Goal: Task Accomplishment & Management: Complete application form

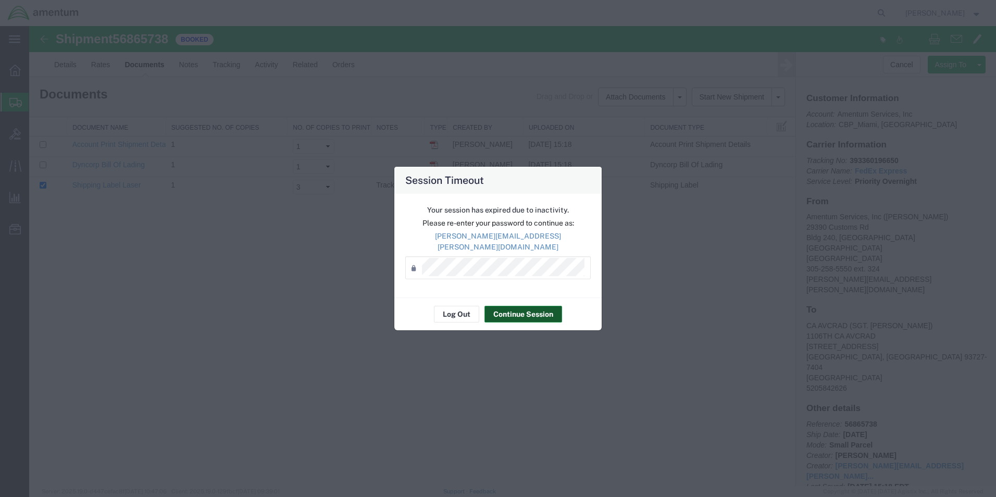
drag, startPoint x: 516, startPoint y: 311, endPoint x: 508, endPoint y: 299, distance: 14.7
click at [515, 308] on button "Continue Session" at bounding box center [524, 314] width 78 height 17
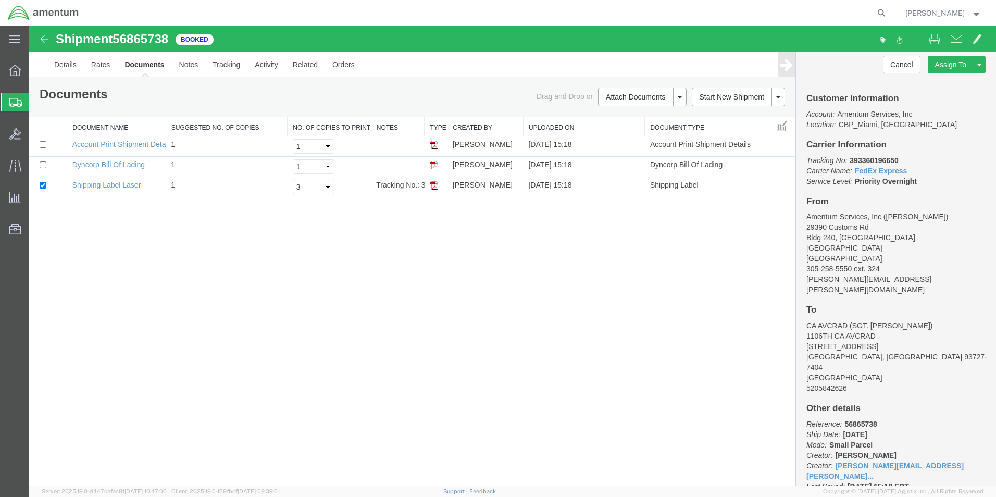
click at [0, 0] on span "Create Shipment" at bounding box center [0, 0] width 0 height 0
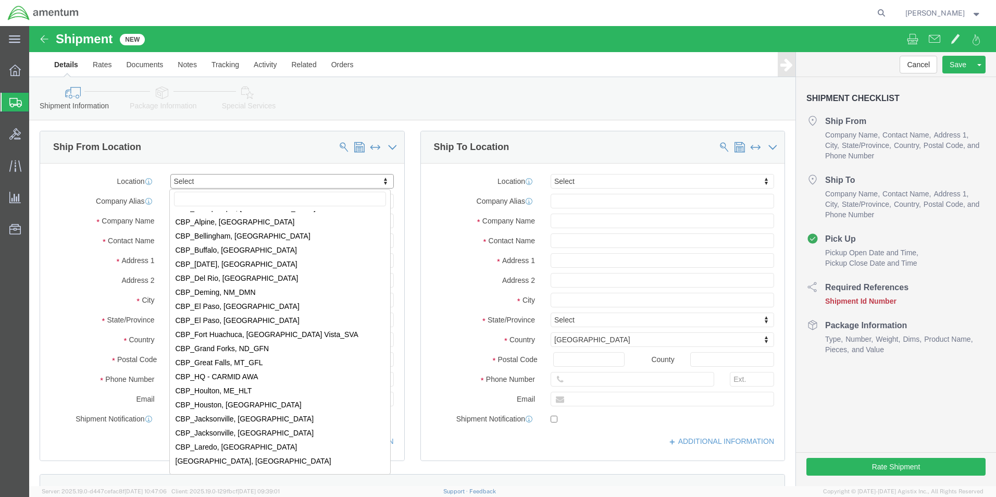
scroll to position [2032, 0]
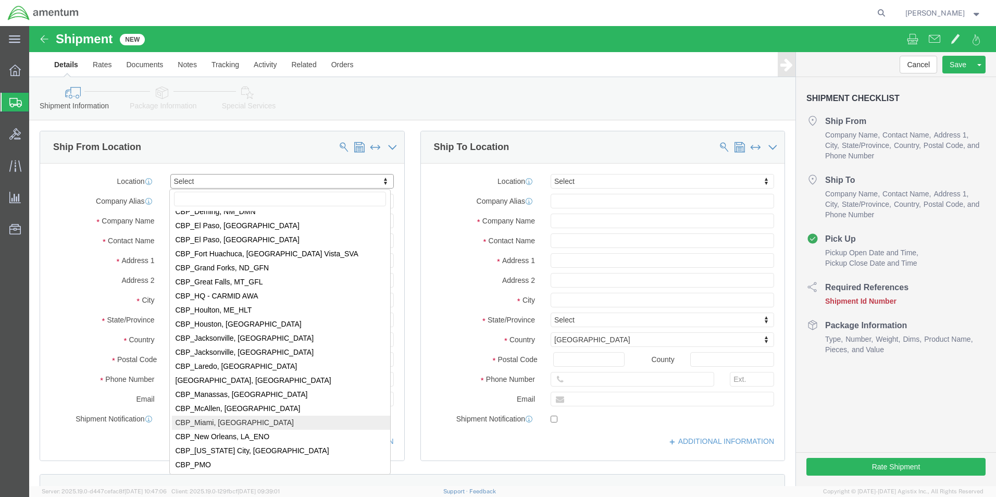
select select "49931"
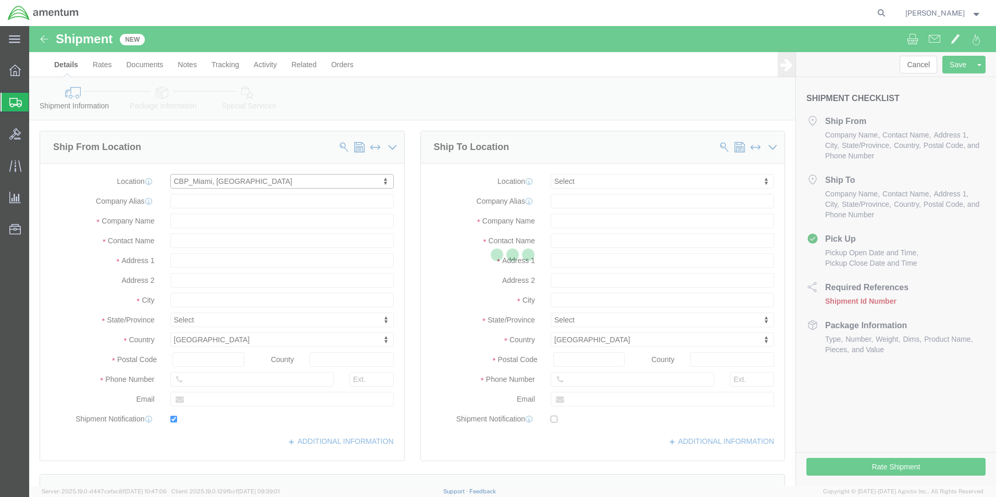
type input "29390 Customs Rd"
type input "Bldg 240, [GEOGRAPHIC_DATA]"
type input "33039"
type input "[PHONE_NUMBER]"
type input "324"
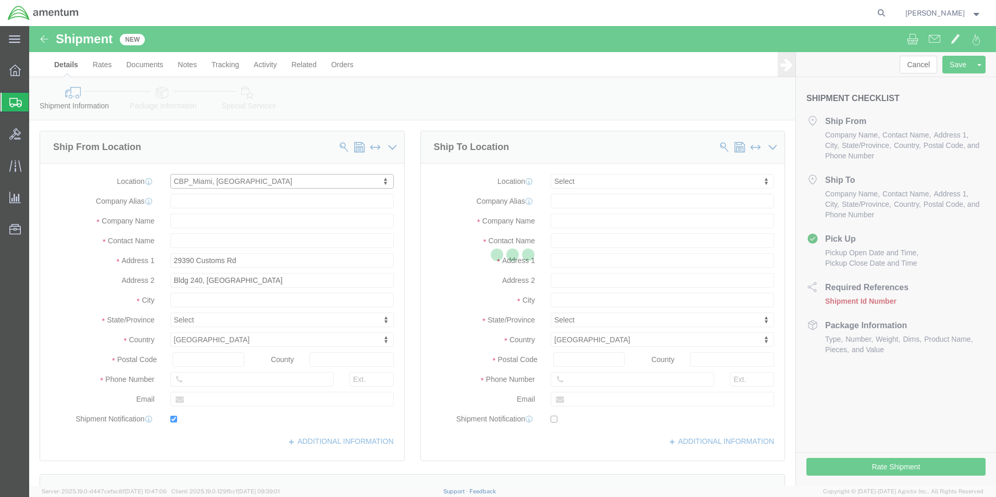
type input "[PERSON_NAME][EMAIL_ADDRESS][PERSON_NAME][DOMAIN_NAME]"
checkbox input "true"
type input "Amentum Services, Inc"
type input "[PERSON_NAME]"
type input "HOMESTEAD"
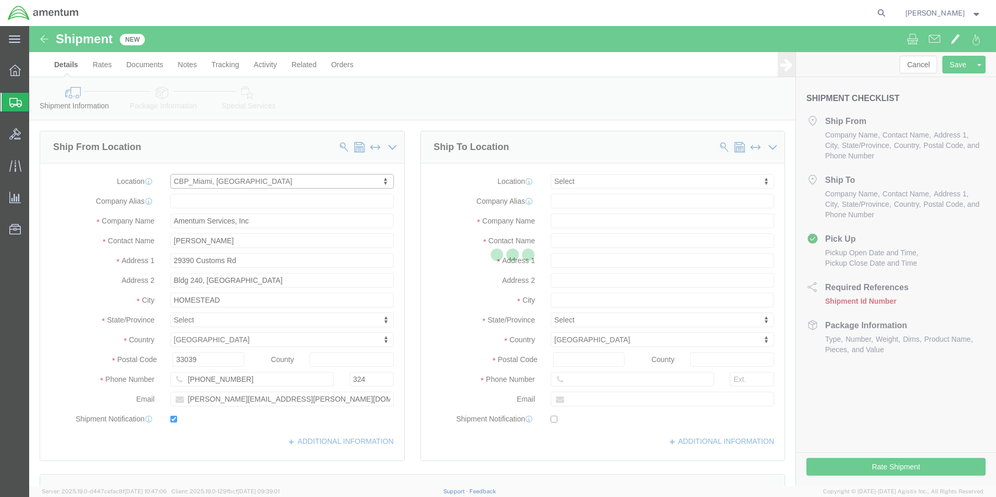
select select "FL"
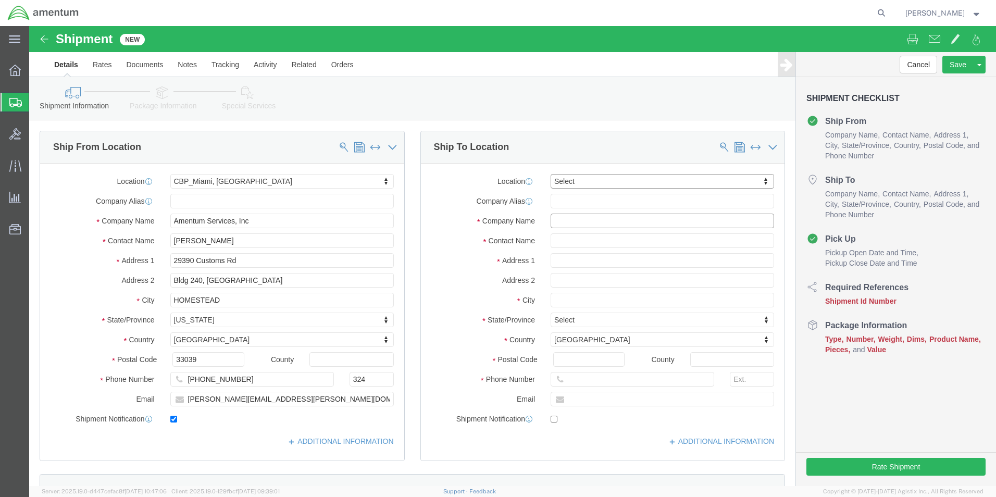
click input "text"
type input "ARMED AVIATION LLC"
click input "text"
type input "[PERSON_NAME]"
click input "text"
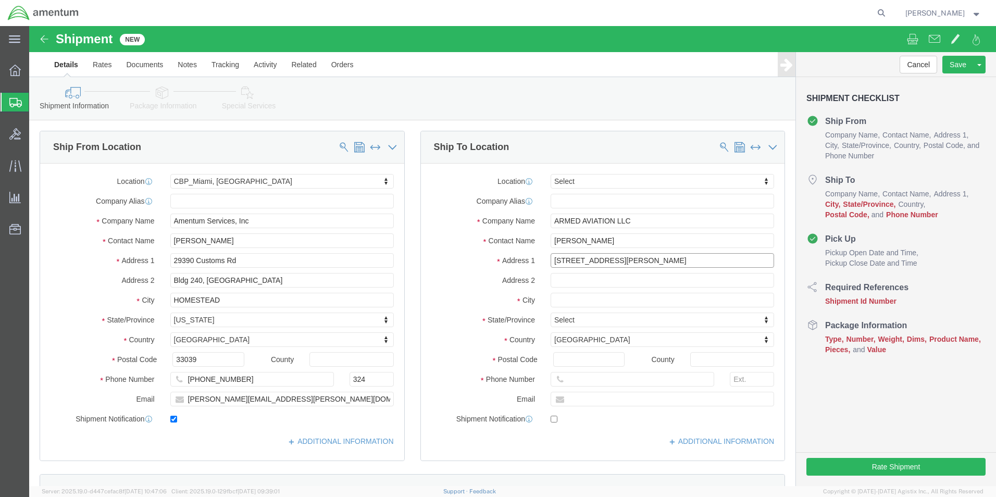
type input "[STREET_ADDRESS][PERSON_NAME]"
click input "text"
type input "TULLAHOMA"
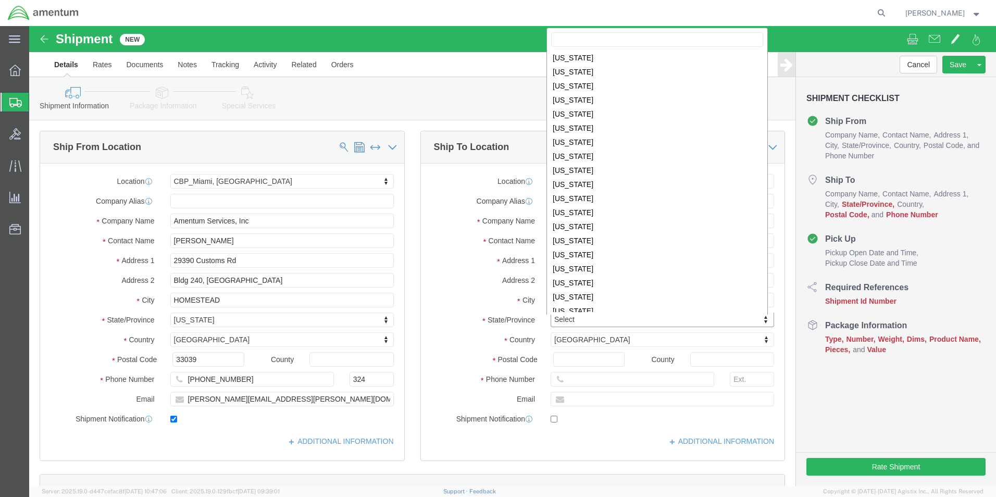
scroll to position [471, 0]
select select "TN"
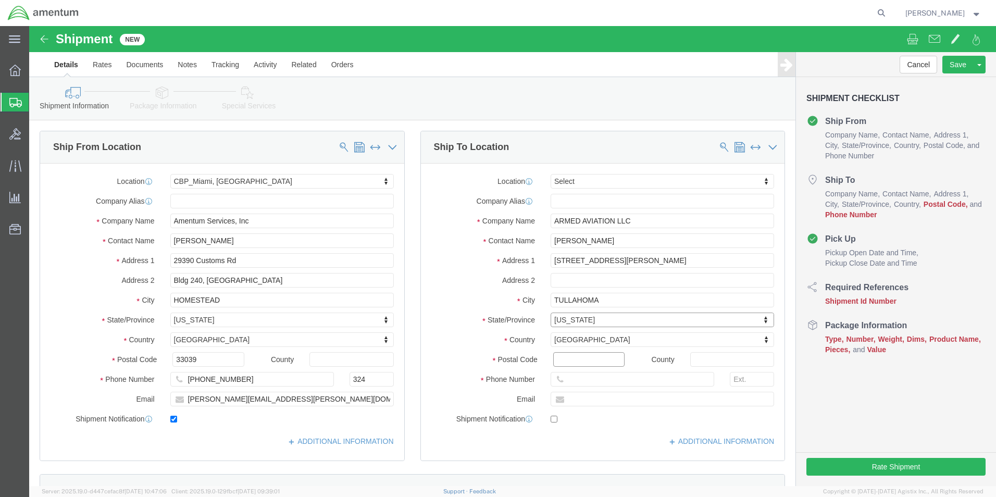
click input "Postal Code"
type input "37388"
click input "text"
click input "ARMED AVIATION LLC"
type input "[US_STATE] ARMED AVIATION LLC"
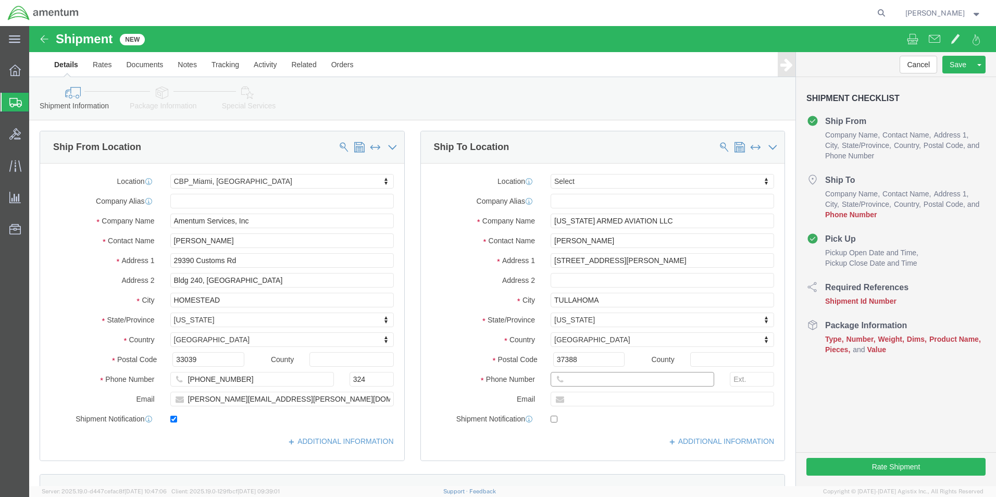
click input "text"
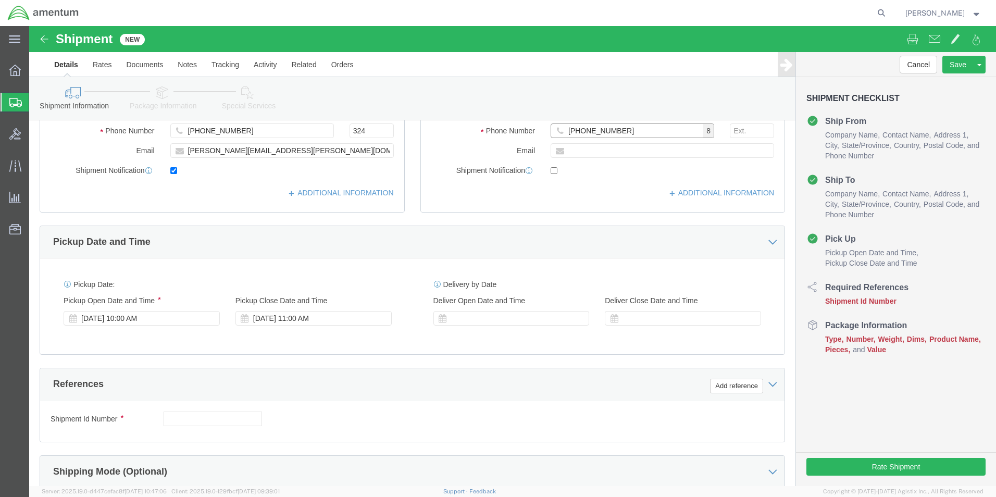
scroll to position [261, 0]
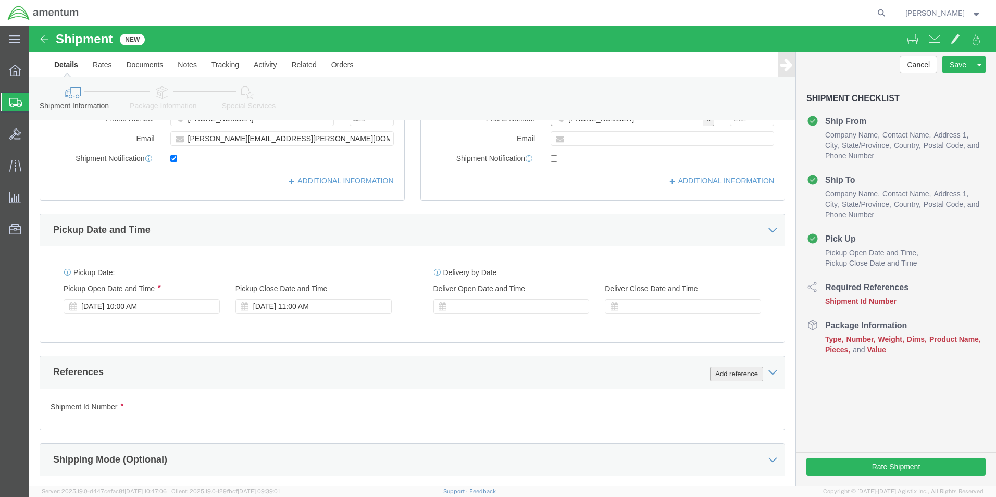
type input "[PHONE_NUMBER]"
click button "Add reference"
click select "Select Account Type Activity ID Airline Appointment Number ASN Batch Request # …"
select select "DEPT"
click select "Select Account Type Activity ID Airline Appointment Number ASN Batch Request # …"
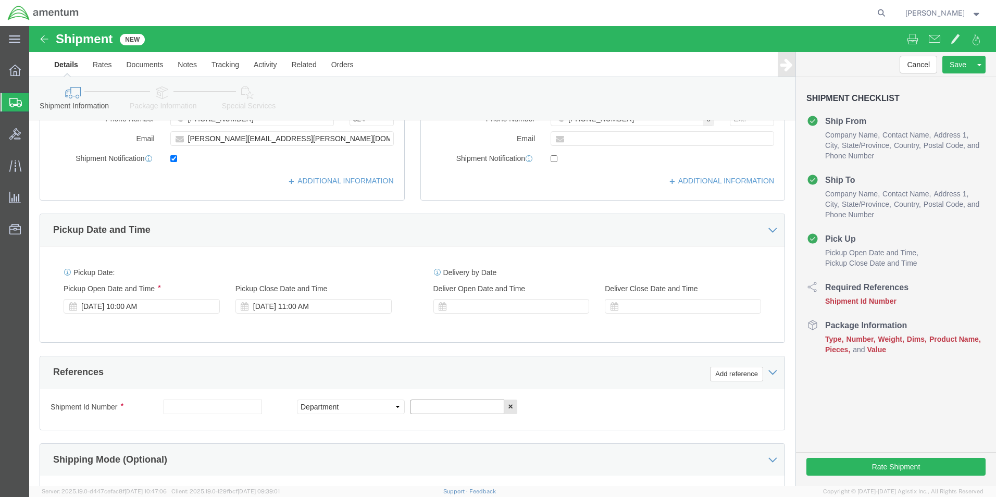
click input "text"
type input "CBP"
click button "Add reference"
click select "Select Account Type Activity ID Airline Appointment Number ASN Batch Request # …"
select select "CUSTREF"
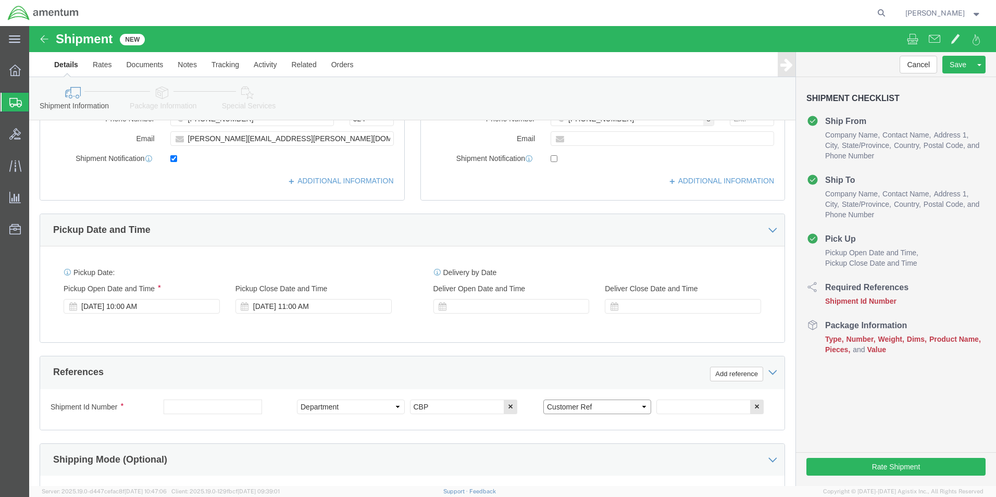
click select "Select Account Type Activity ID Airline Appointment Number ASN Batch Request # …"
click input "text"
type input "LITHIUM METAL BATTERIES"
click button "Add reference"
click select "Select Account Type Activity ID Airline Appointment Number ASN Batch Request # …"
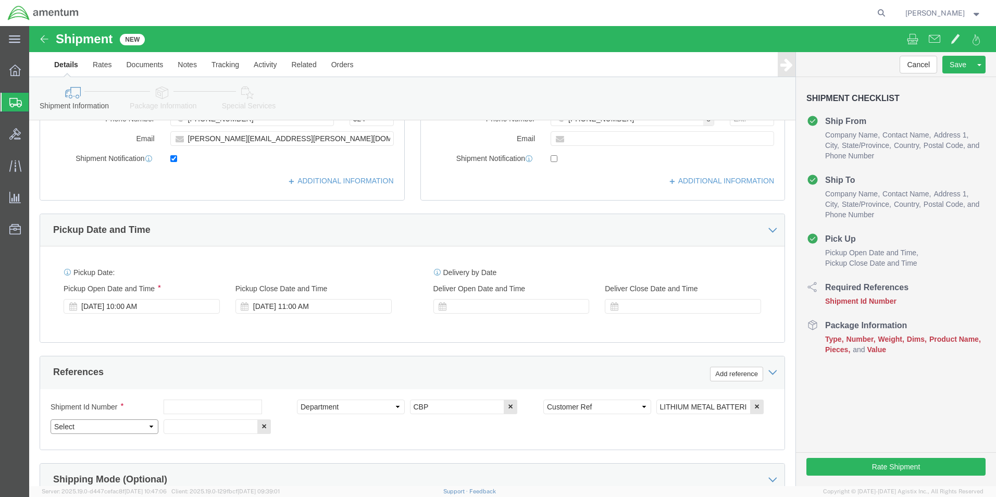
select select "PROJNUM"
click select "Select Account Type Activity ID Airline Appointment Number ASN Batch Request # …"
click input "text"
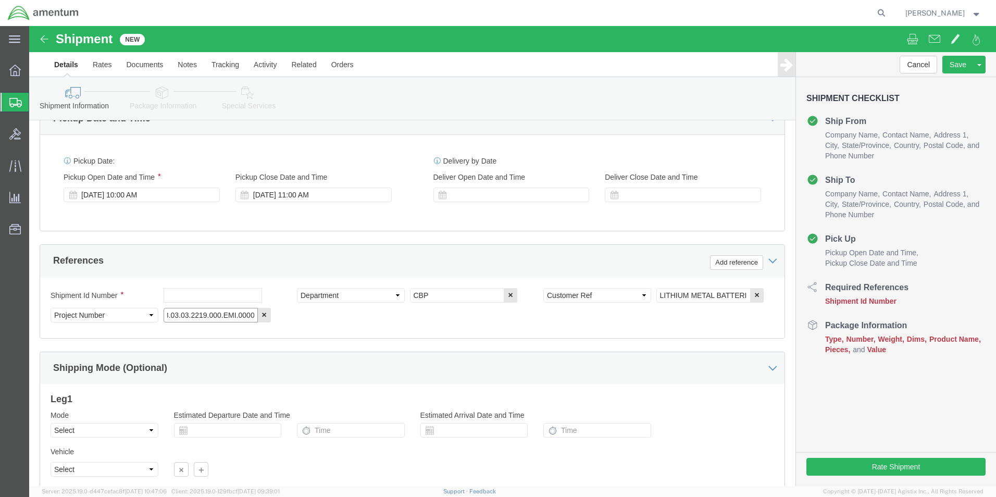
scroll to position [454, 0]
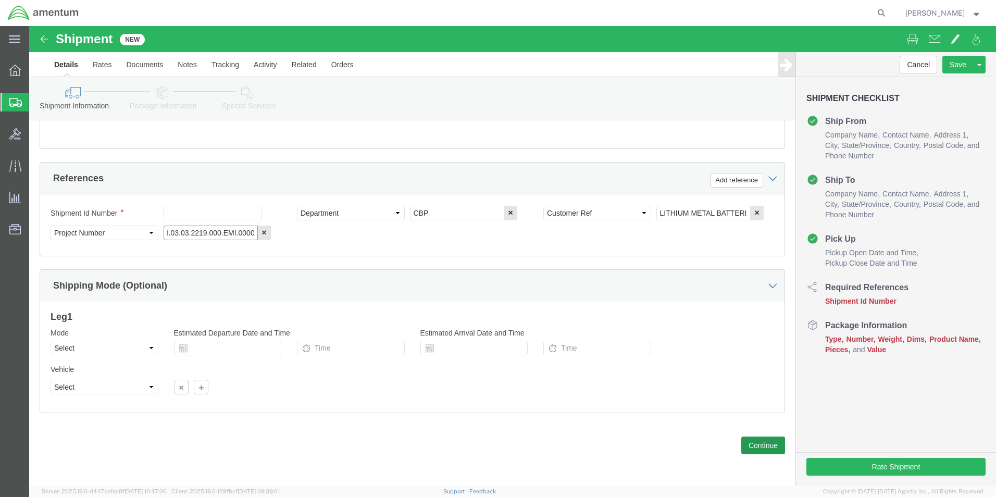
type input "6118.03.03.2219.000.EMI.0000"
click button "Continue"
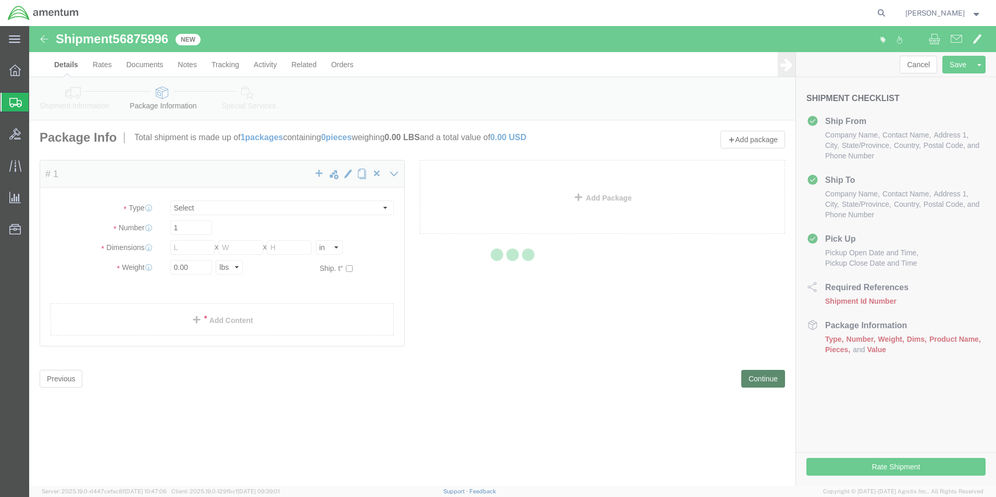
select select "CBOX"
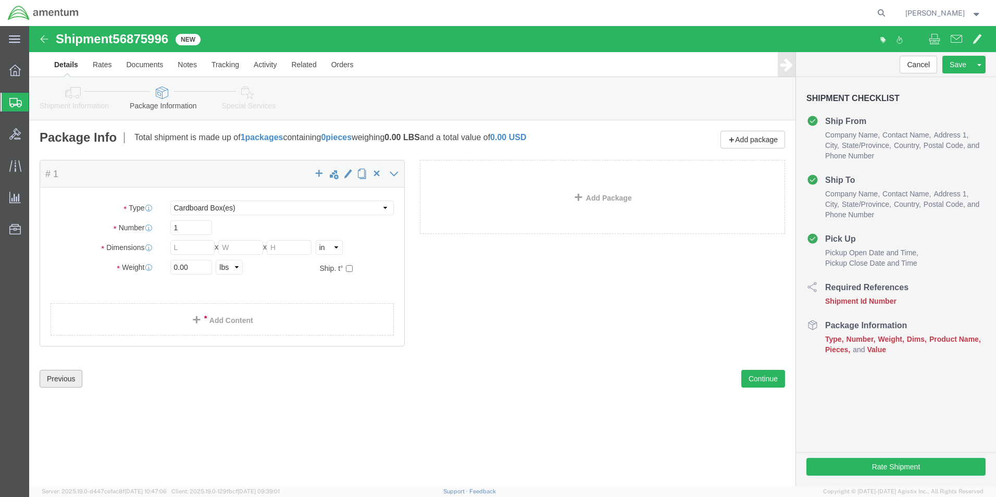
click button "Previous"
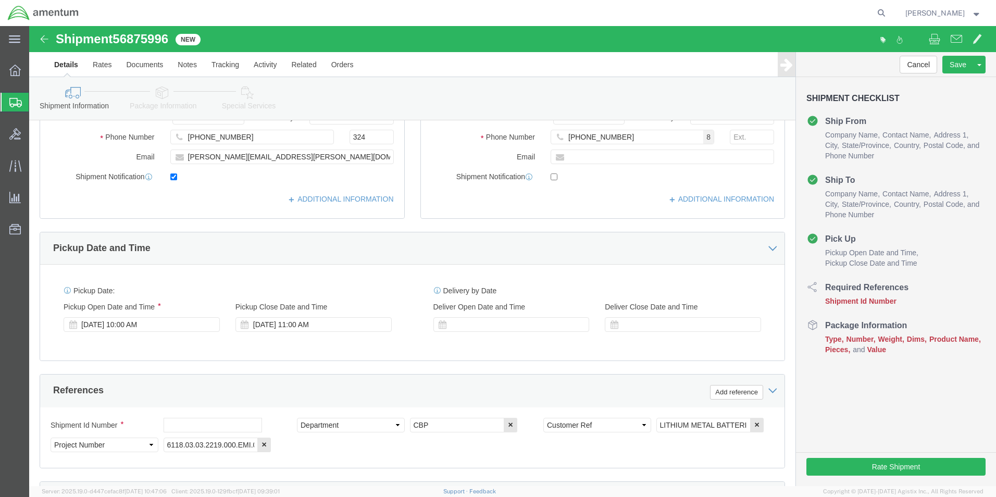
scroll to position [261, 0]
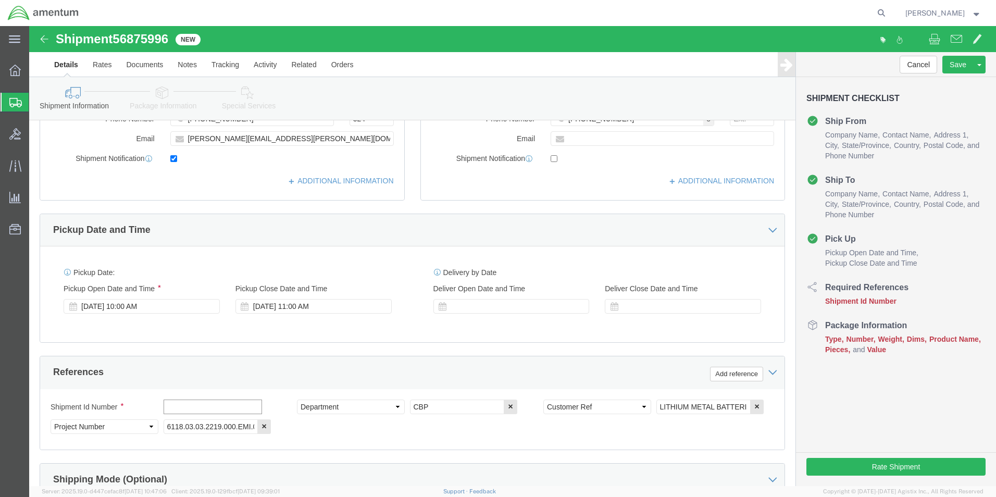
click input "text"
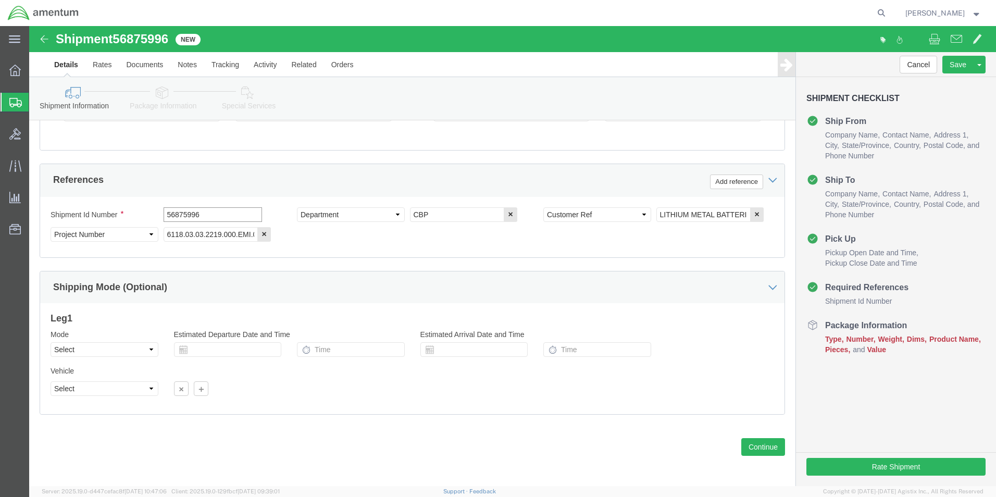
scroll to position [454, 0]
type input "56875996"
click button "Continue"
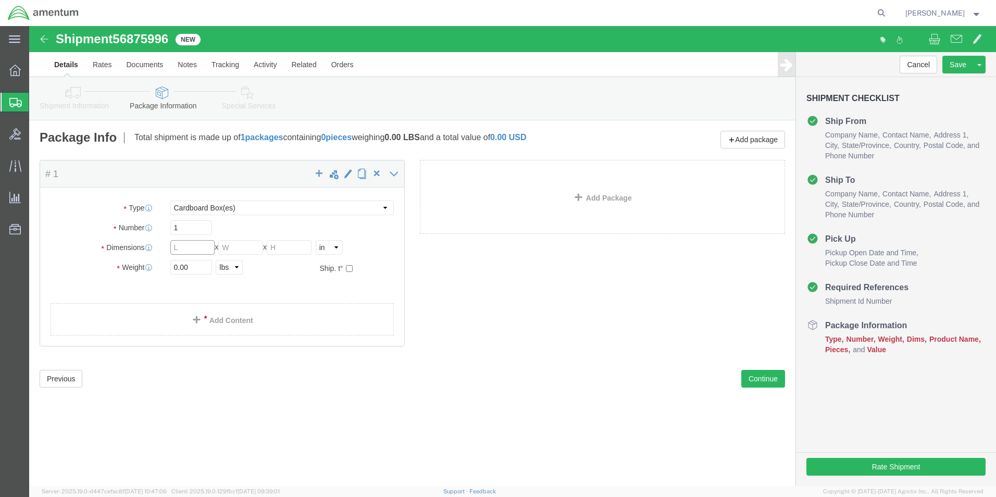
click input "text"
type input "12"
click input "text"
type input "12"
click input "text"
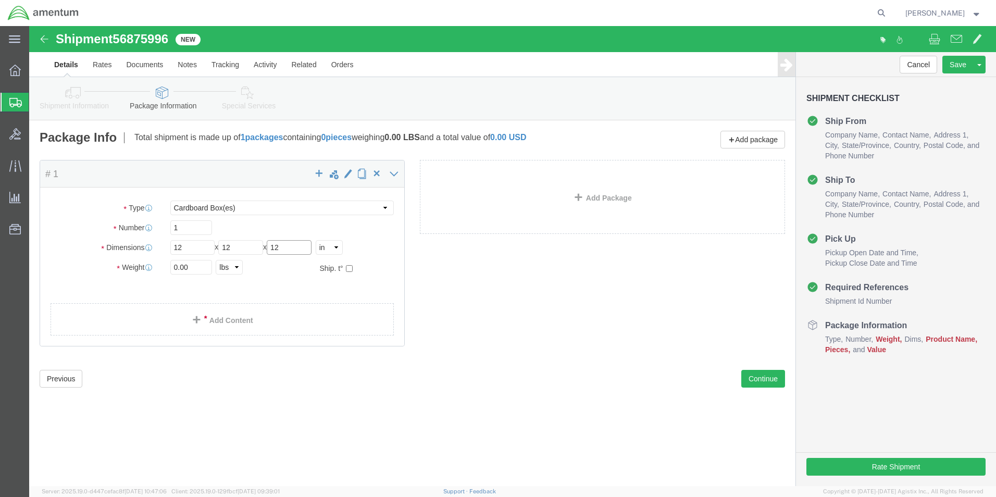
type input "12"
click input "0.00"
type input "1.00"
click span
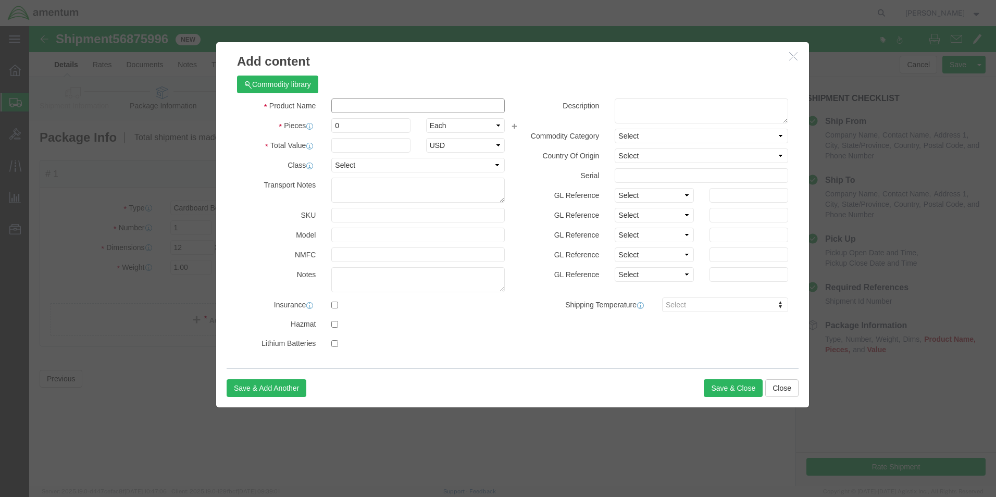
click input "text"
type input "LITHIUM METAL BATTERIES"
click input "0"
type input "2"
click input "text"
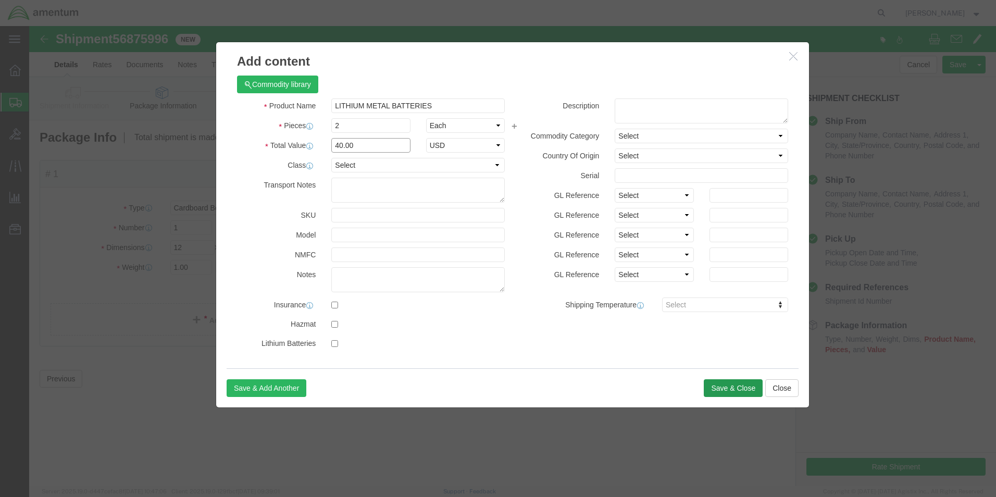
type input "40.00"
click button "Save & Close"
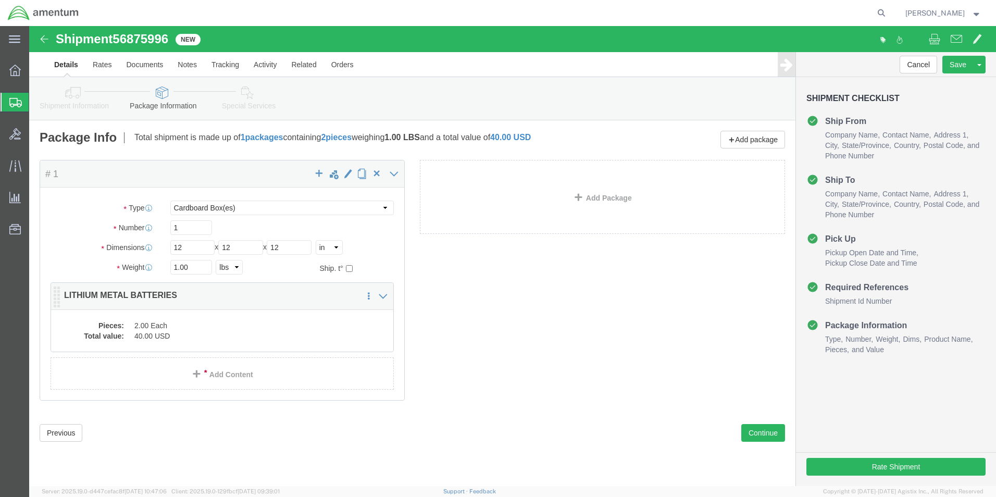
click dd "40.00 USD"
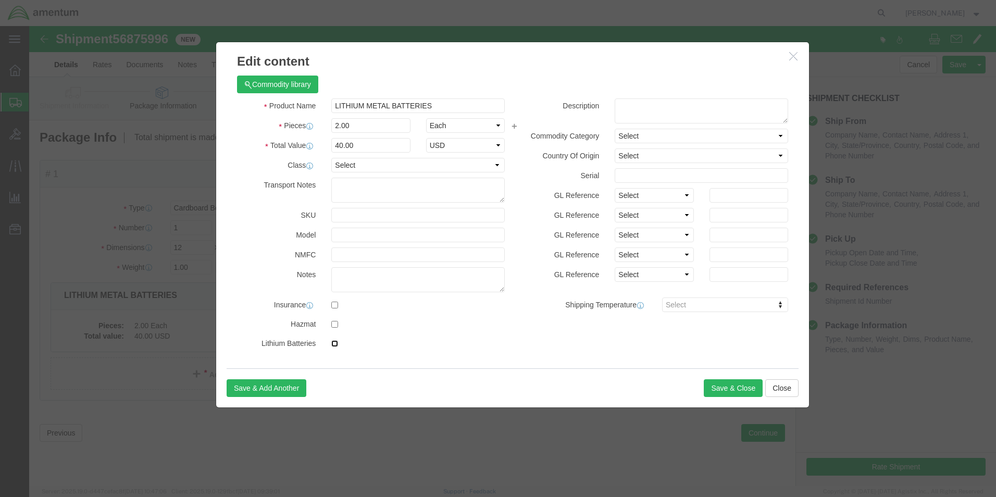
click input "checkbox"
checkbox input "true"
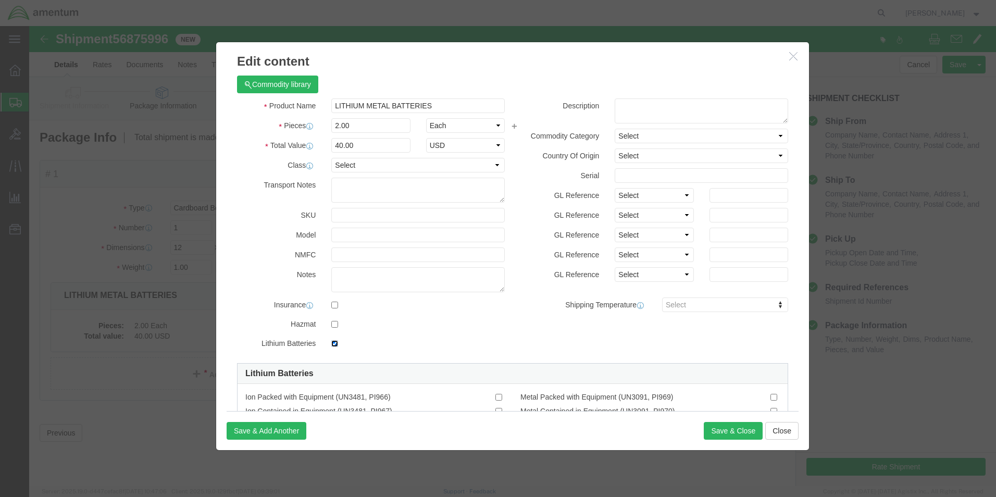
scroll to position [46, 0]
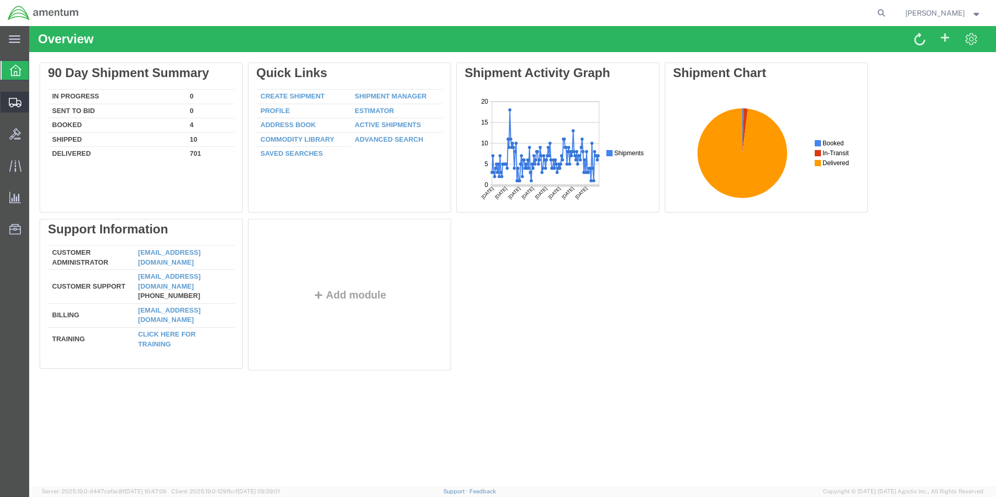
click at [0, 0] on span "Create Shipment" at bounding box center [0, 0] width 0 height 0
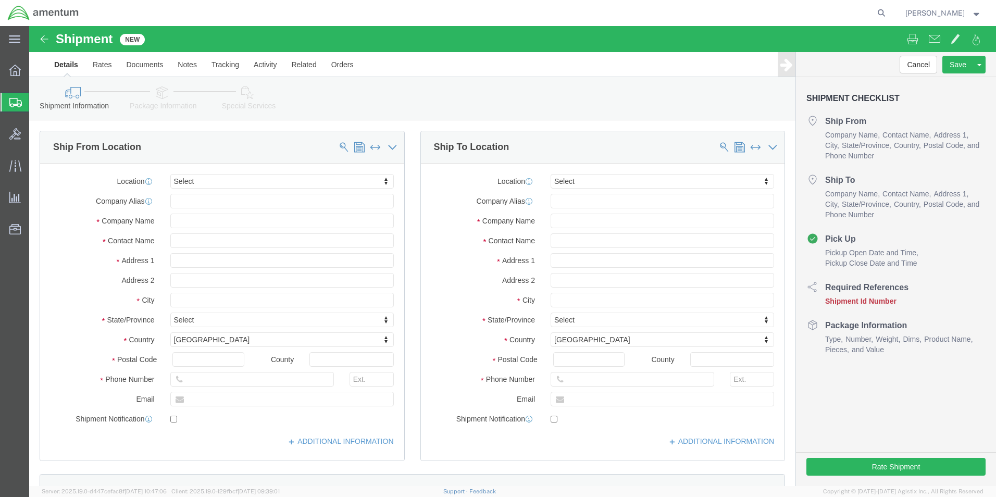
select select
click at [818, 12] on agx-global-search at bounding box center [724, 13] width 334 height 26
click at [889, 11] on icon at bounding box center [881, 13] width 15 height 15
type input "56875996"
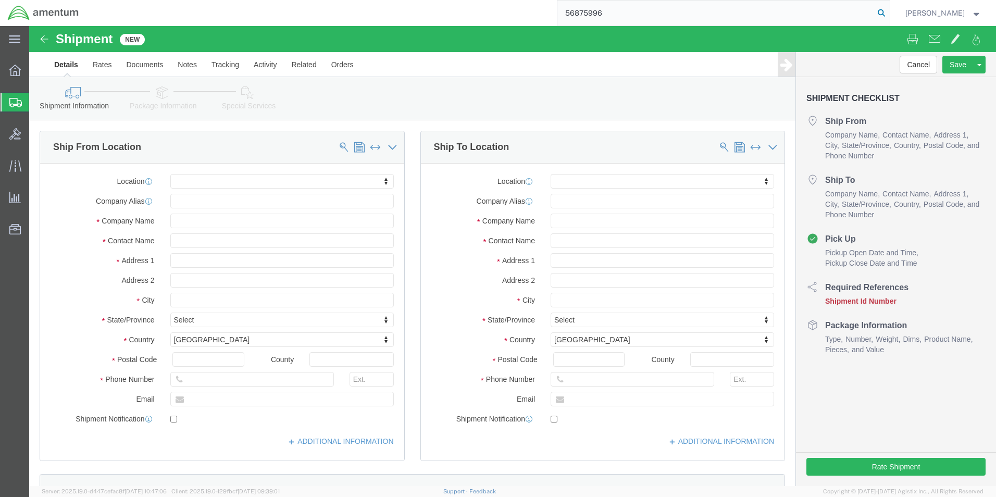
click at [889, 12] on icon at bounding box center [881, 13] width 15 height 15
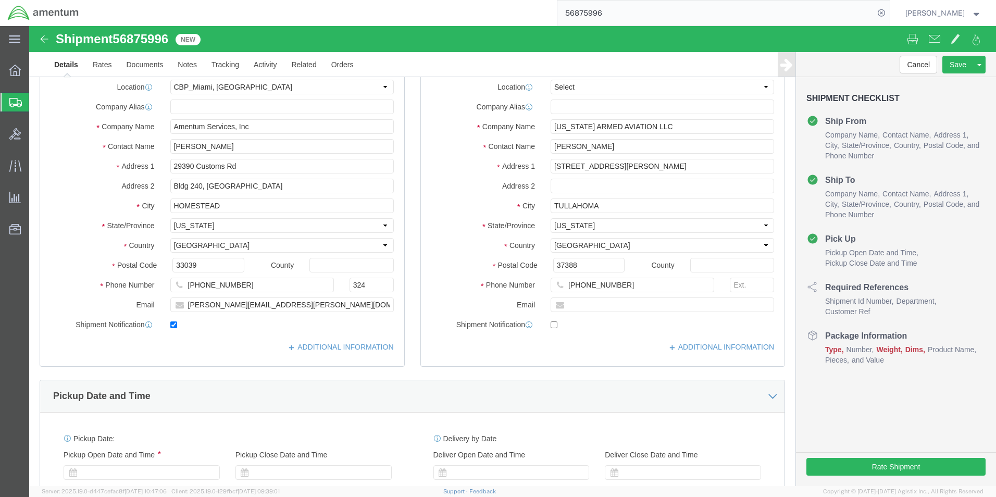
select select "49931"
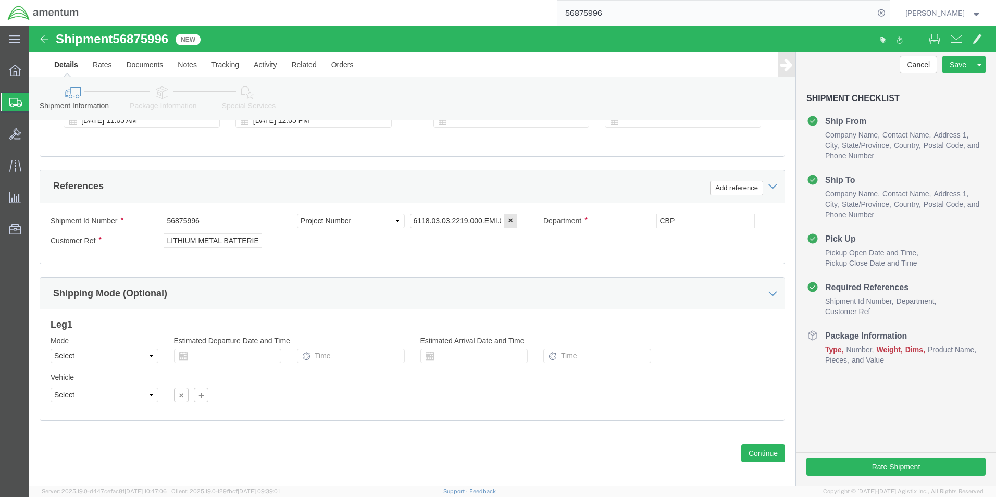
scroll to position [454, 0]
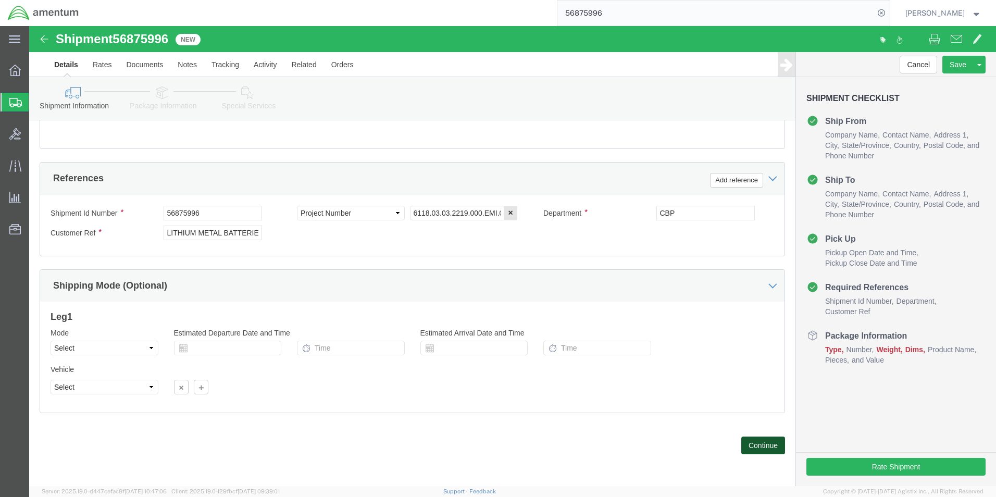
click button "Continue"
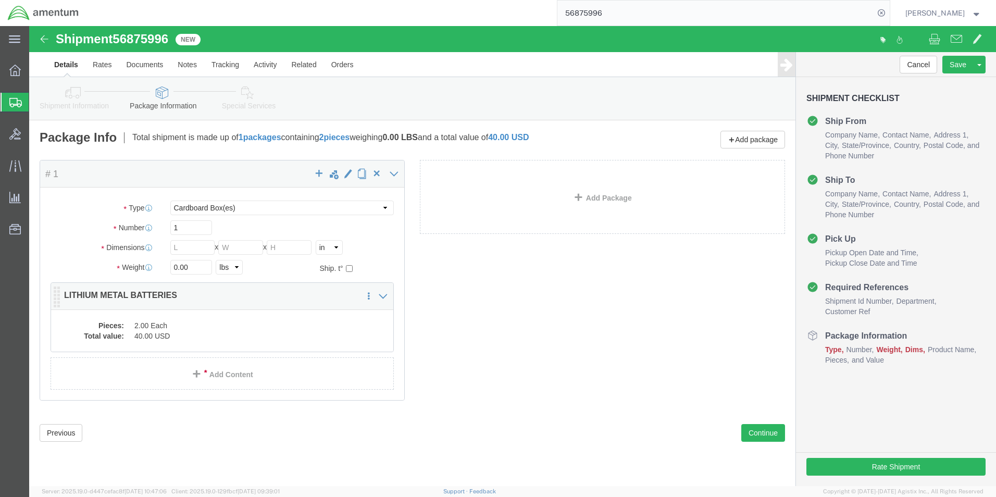
click dd "40.00 USD"
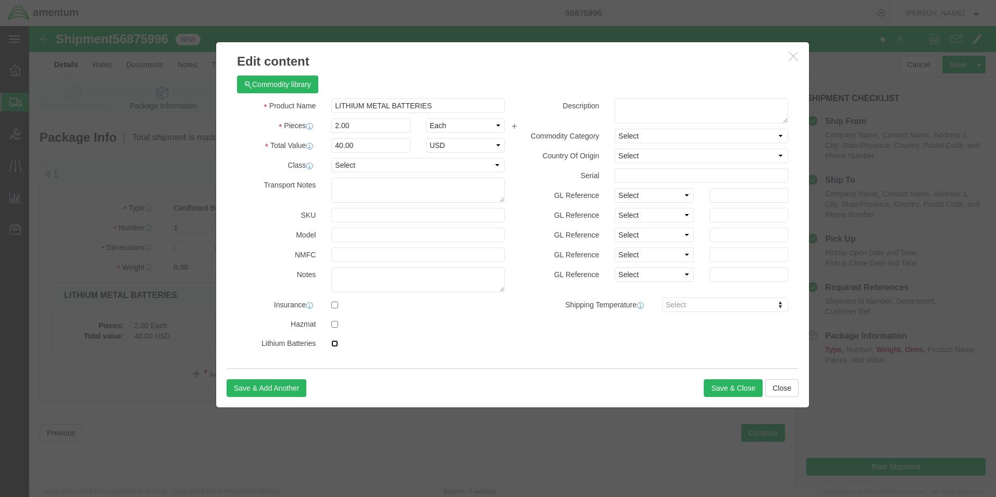
click input "checkbox"
checkbox input "true"
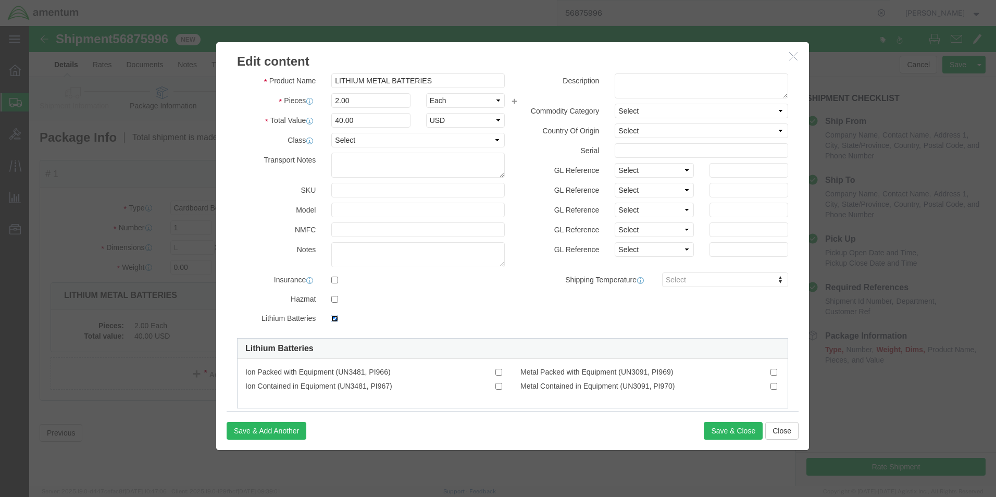
scroll to position [46, 0]
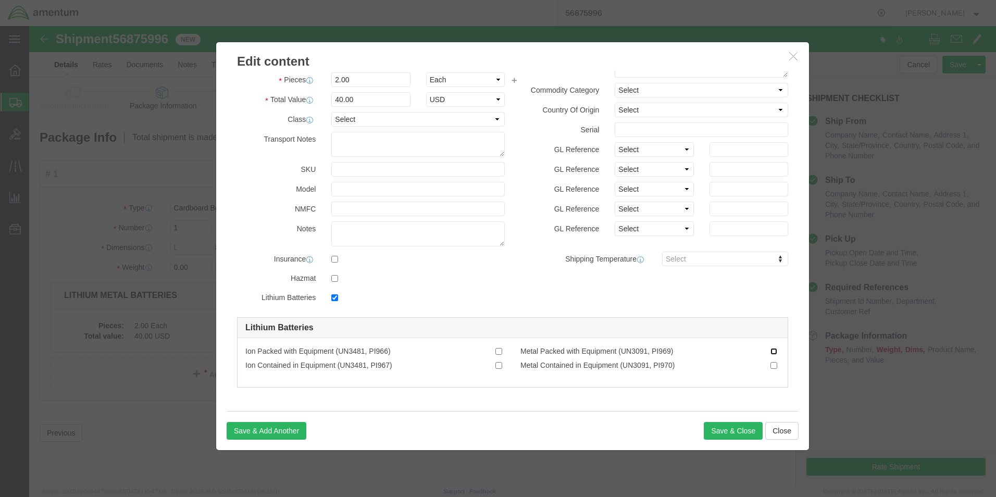
click input "Metal Packed with Equipment (UN3091, PI969)"
checkbox input "true"
click button "Save & Close"
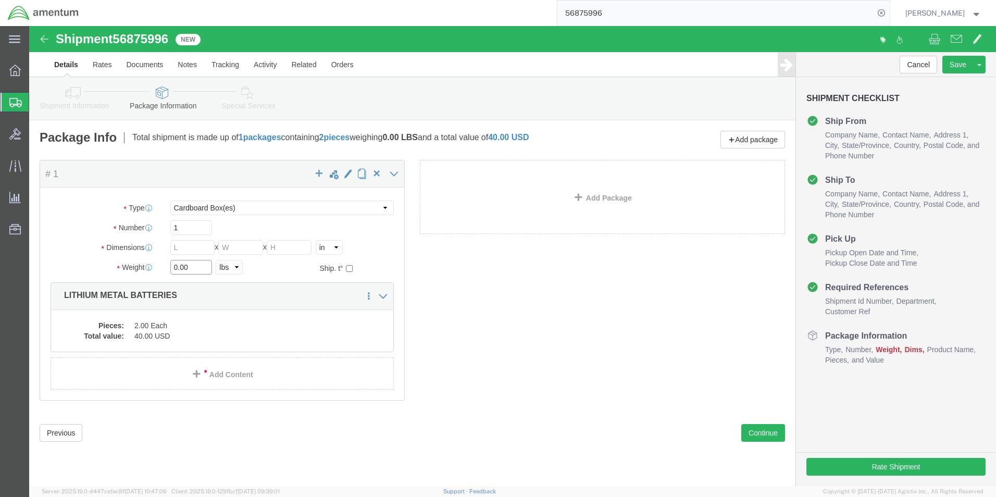
click input "0.00"
type input "1.00"
click input "text"
type input "12"
click input "text"
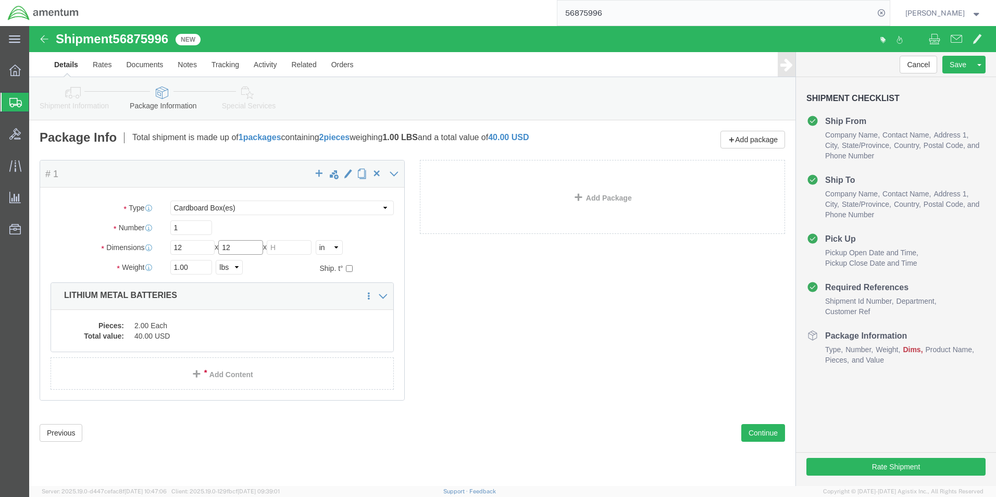
type input "12"
click input "text"
type input "12"
click button "Continue"
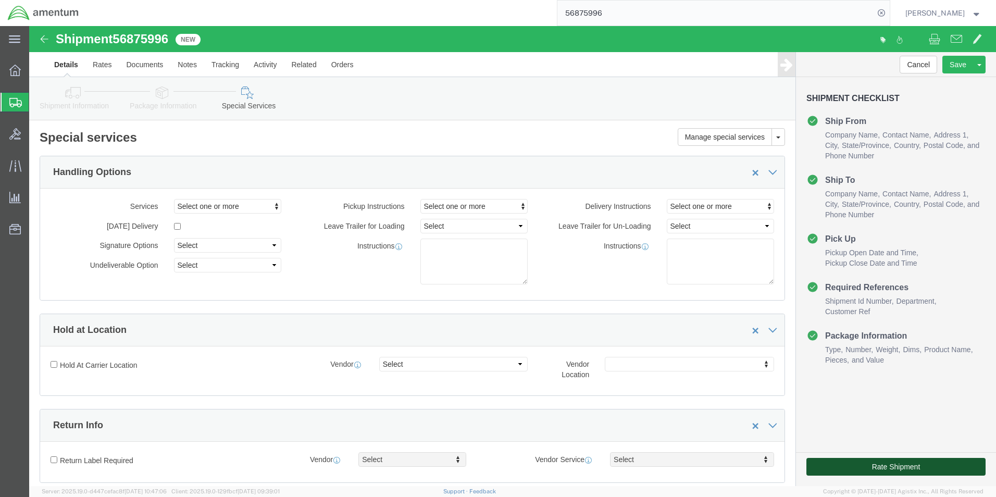
click button "Rate Shipment"
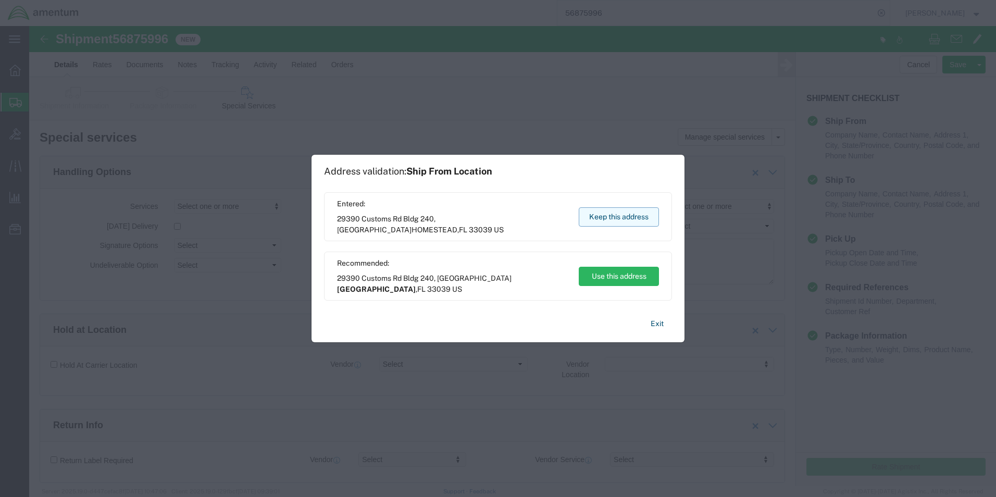
click at [616, 217] on button "Keep this address" at bounding box center [619, 216] width 80 height 19
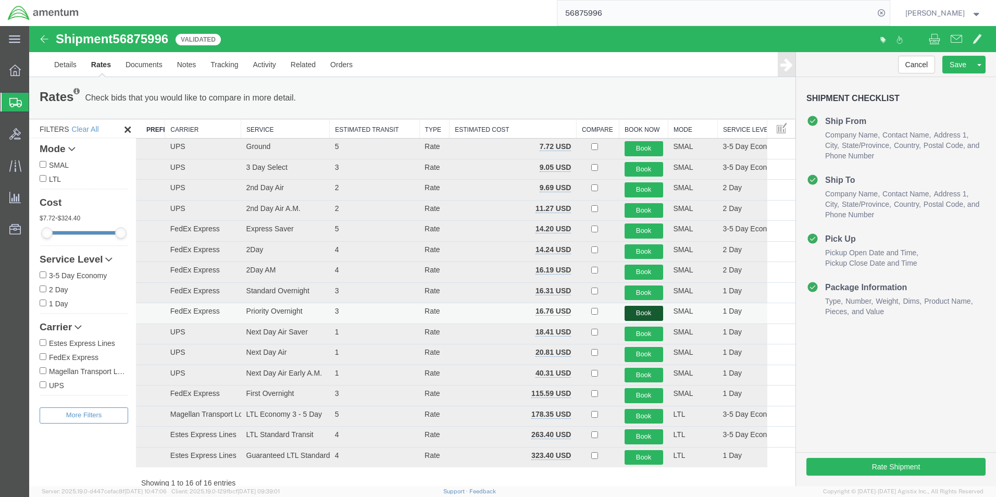
click at [637, 311] on button "Book" at bounding box center [644, 313] width 39 height 15
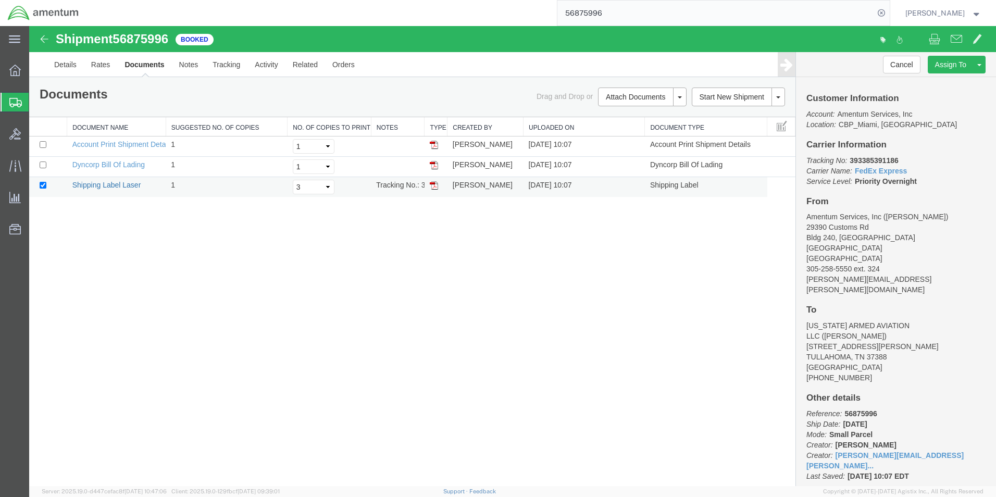
click at [127, 184] on link "Shipping Label Laser" at bounding box center [106, 185] width 69 height 8
